Goal: Information Seeking & Learning: Learn about a topic

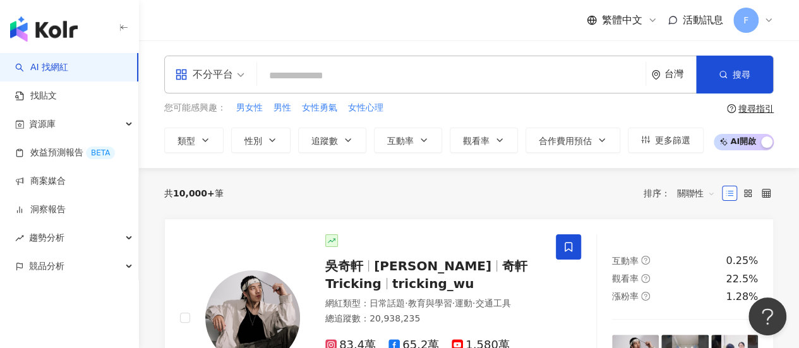
click at [277, 198] on div "共 10,000+ 筆 排序： 關聯性" at bounding box center [468, 193] width 609 height 20
click at [255, 75] on div "不分平台 台灣 搜尋" at bounding box center [468, 75] width 609 height 38
click at [277, 73] on input "search" at bounding box center [451, 76] width 378 height 24
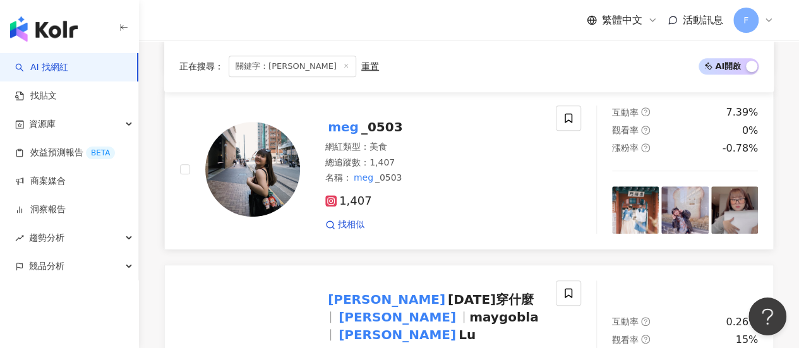
scroll to position [505, 0]
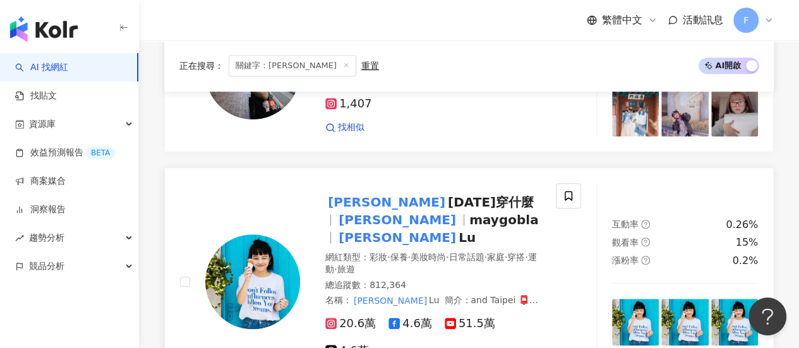
type input "***"
click at [410, 252] on span "·" at bounding box center [408, 257] width 3 height 10
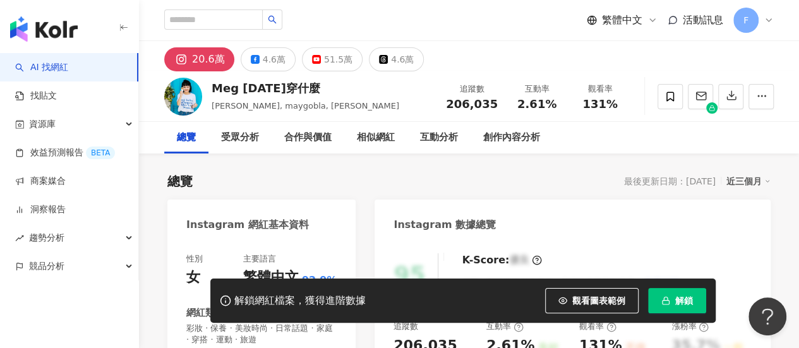
drag, startPoint x: 653, startPoint y: 242, endPoint x: 636, endPoint y: 236, distance: 18.2
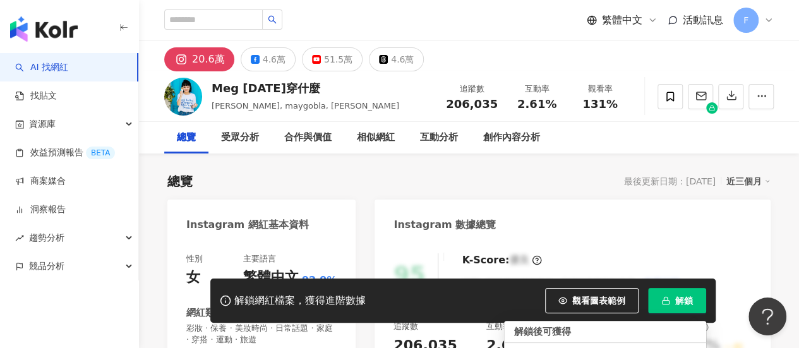
click at [687, 296] on span "解鎖" at bounding box center [684, 300] width 18 height 10
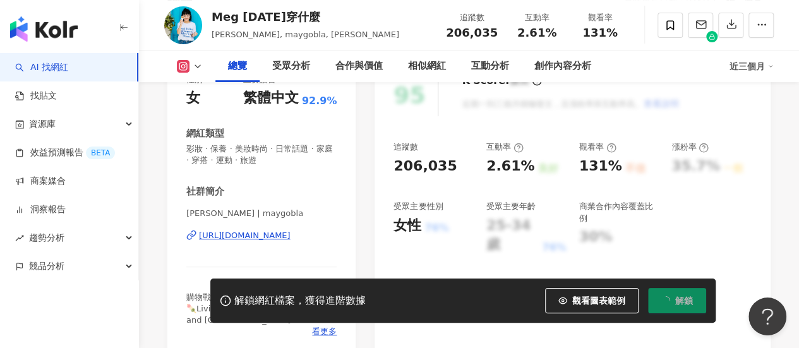
scroll to position [253, 0]
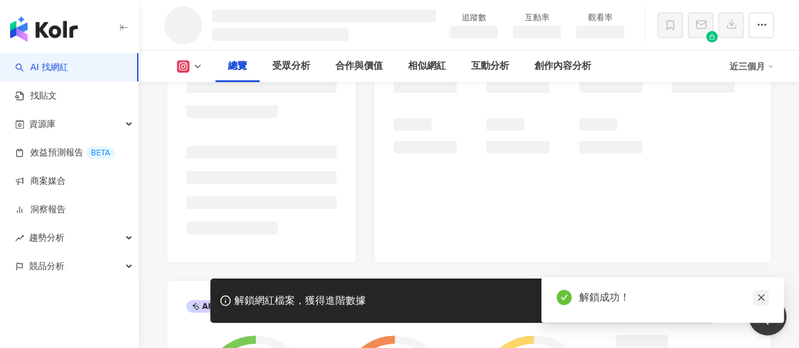
click at [758, 299] on icon "close" at bounding box center [760, 297] width 9 height 9
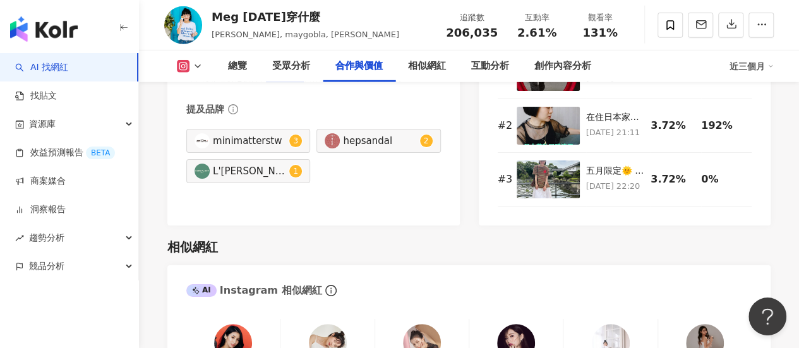
scroll to position [2084, 0]
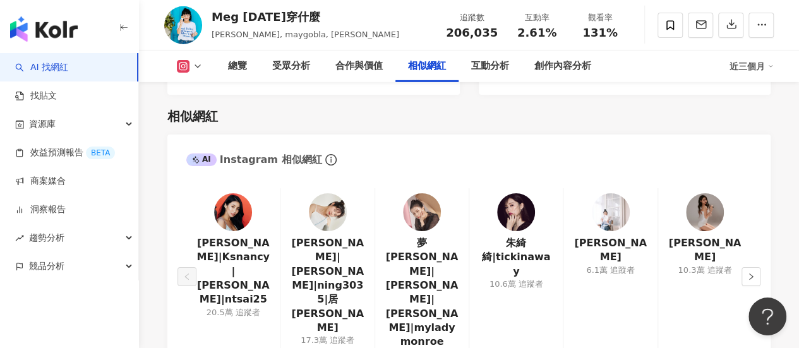
click at [513, 193] on img at bounding box center [516, 212] width 38 height 38
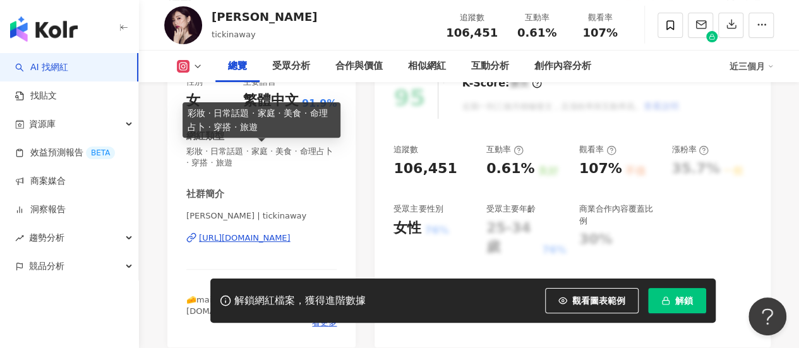
scroll to position [253, 0]
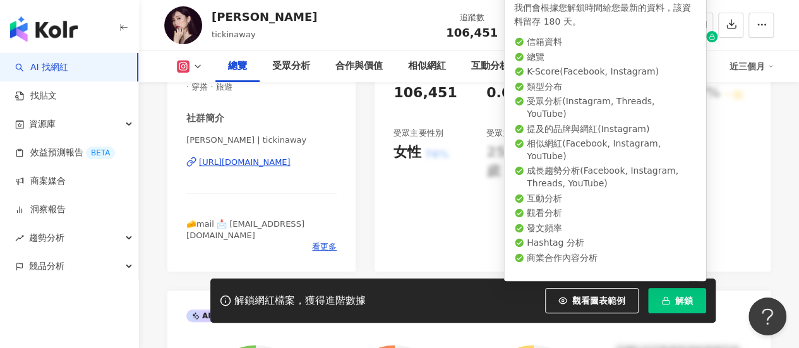
click at [700, 295] on button "解鎖" at bounding box center [677, 300] width 58 height 25
click at [688, 296] on span "解鎖" at bounding box center [684, 300] width 18 height 10
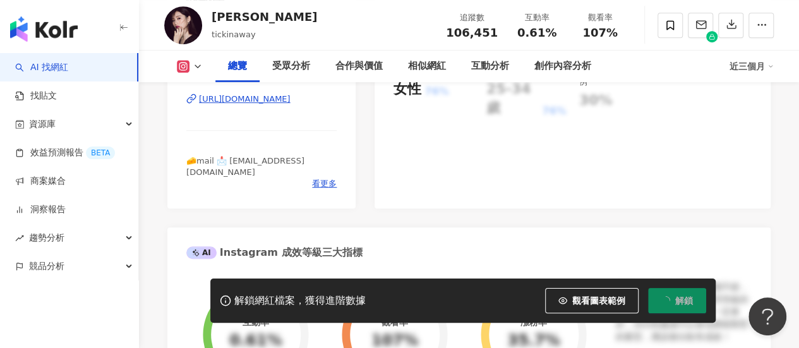
scroll to position [317, 0]
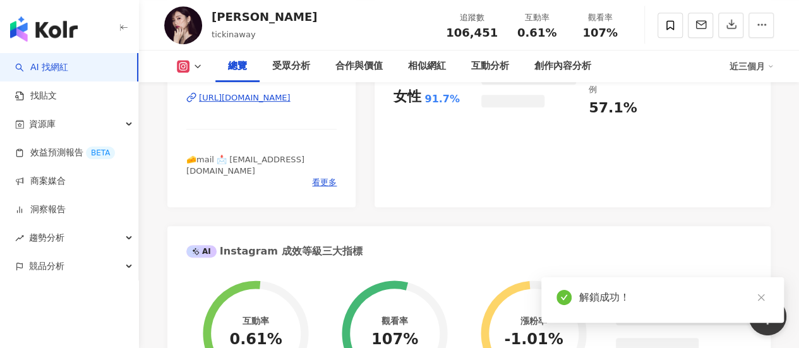
scroll to position [316, 0]
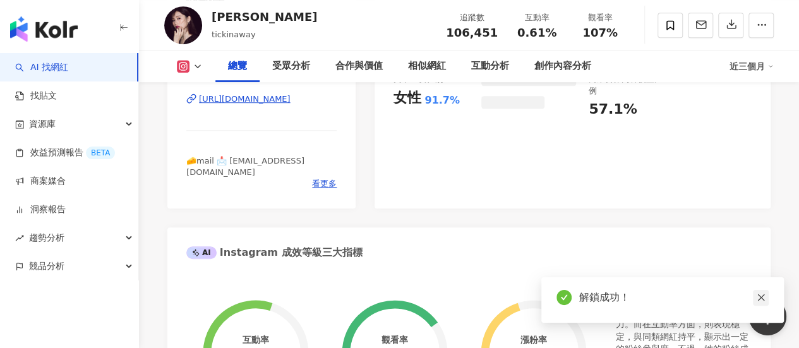
click at [765, 295] on link at bounding box center [761, 298] width 16 height 16
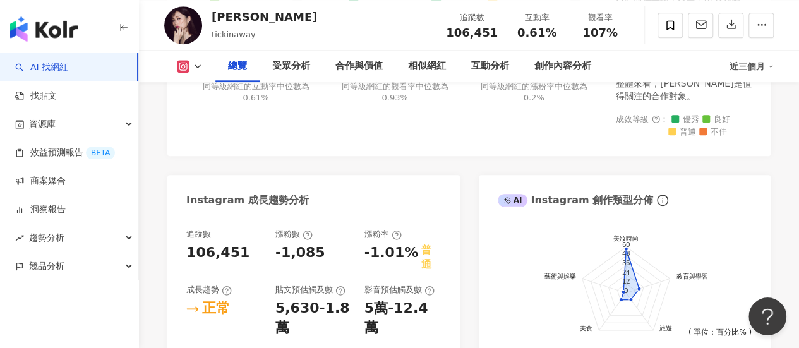
scroll to position [442, 0]
